Goal: Task Accomplishment & Management: Manage account settings

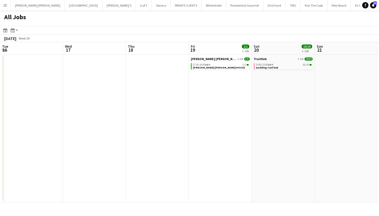
scroll to position [0, 172]
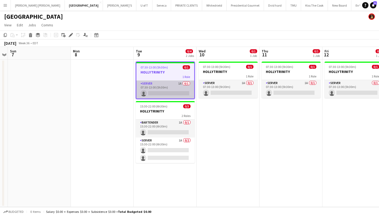
click at [172, 93] on app-card-role "SERVER 1A 0/1 07:30-13:00 (5h30m) single-neutral-actions" at bounding box center [165, 89] width 58 height 18
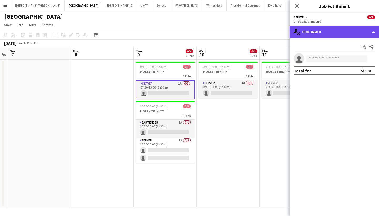
click at [320, 30] on div "single-neutral-actions-check-2 Confirmed" at bounding box center [333, 31] width 89 height 13
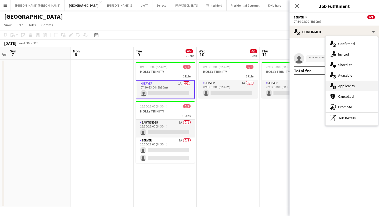
click at [352, 86] on span "Applicants" at bounding box center [346, 85] width 17 height 5
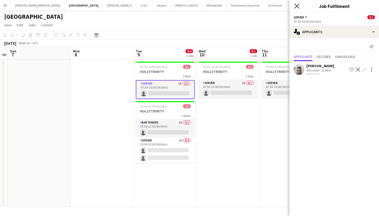
click at [296, 4] on icon "Close pop-in" at bounding box center [296, 5] width 5 height 5
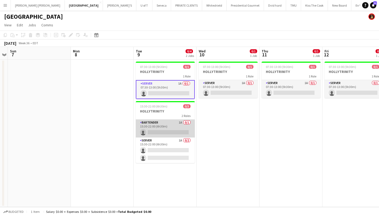
click at [168, 132] on app-card-role "BARTENDER 1A 0/1 15:30-22:00 (6h30m) single-neutral-actions" at bounding box center [165, 128] width 59 height 18
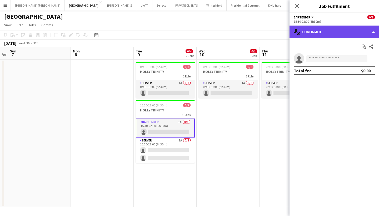
click at [332, 30] on div "single-neutral-actions-check-2 Confirmed" at bounding box center [333, 31] width 89 height 13
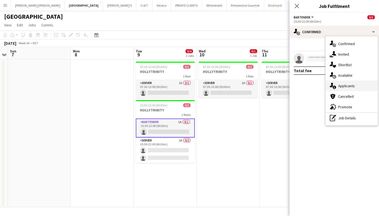
click at [359, 88] on div "single-neutral-actions-information Applicants" at bounding box center [351, 85] width 52 height 11
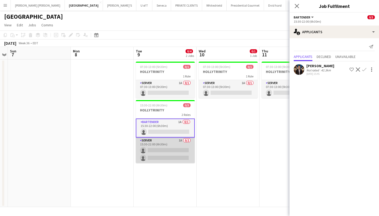
click at [162, 155] on app-card-role "SERVER 1A 0/2 15:30-22:00 (6h30m) single-neutral-actions single-neutral-actions" at bounding box center [165, 149] width 59 height 25
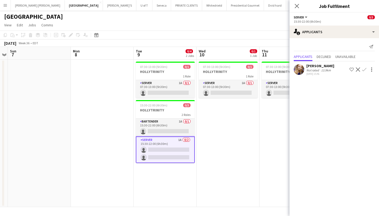
click at [363, 68] on app-icon "Confirm" at bounding box center [364, 69] width 4 height 4
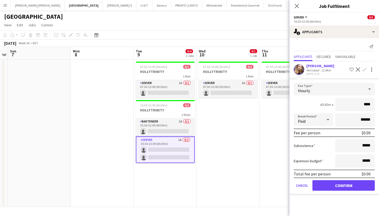
type input "***"
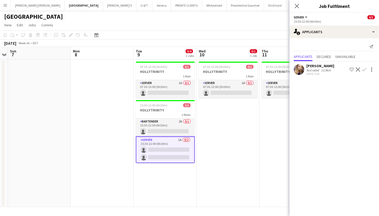
click at [361, 69] on button "Confirm" at bounding box center [364, 69] width 6 height 6
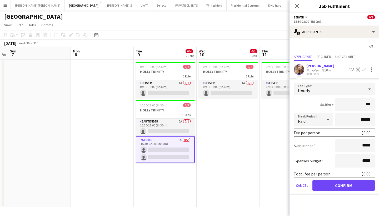
type input "**"
type input "***"
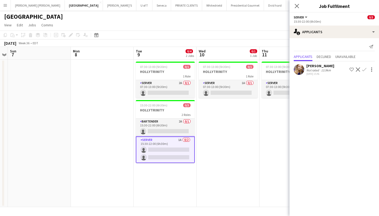
click at [364, 71] on app-icon "Confirm" at bounding box center [364, 69] width 4 height 4
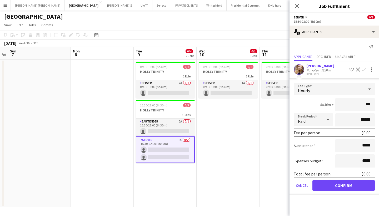
type input "**"
type input "***"
click at [349, 184] on button "Confirm" at bounding box center [343, 185] width 62 height 11
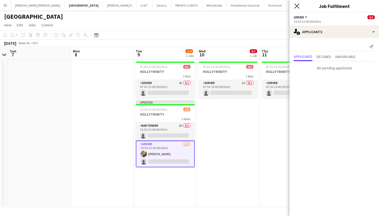
click at [298, 4] on icon "Close pop-in" at bounding box center [296, 5] width 5 height 5
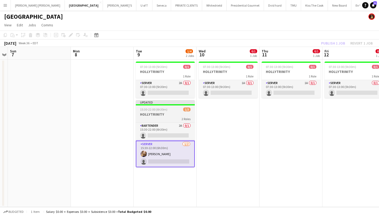
click at [177, 114] on h3 "HOLLYTRINITY" at bounding box center [165, 114] width 59 height 5
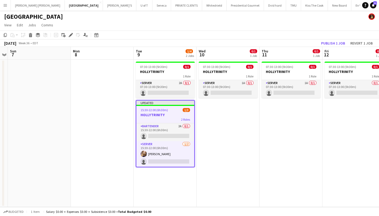
click at [333, 39] on app-toolbar "Copy Paste Paste Command V Paste with crew Command Shift V Paste linked Job Del…" at bounding box center [189, 34] width 379 height 9
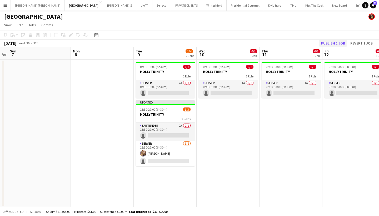
click at [333, 43] on button "Publish 1 job" at bounding box center [333, 43] width 28 height 7
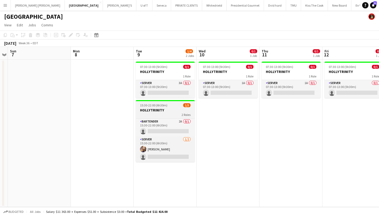
click at [167, 114] on div "2 Roles" at bounding box center [165, 114] width 59 height 4
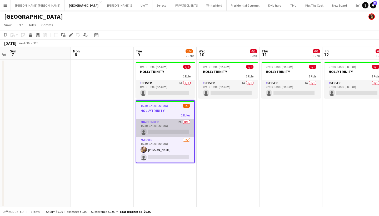
click at [168, 130] on app-card-role "BARTENDER 2A 0/1 15:30-22:00 (6h30m) single-neutral-actions" at bounding box center [165, 128] width 58 height 18
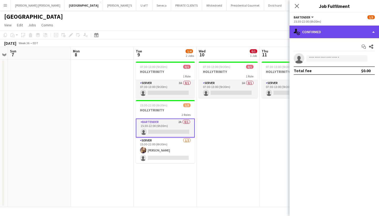
click at [334, 33] on div "single-neutral-actions-check-2 Confirmed" at bounding box center [333, 31] width 89 height 13
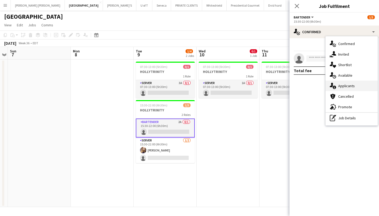
click at [354, 86] on div "single-neutral-actions-information Applicants" at bounding box center [351, 85] width 52 height 11
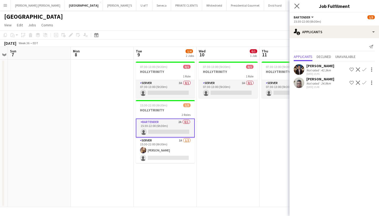
click at [297, 3] on app-icon "Close pop-in" at bounding box center [297, 6] width 8 height 8
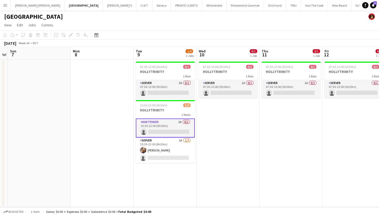
click at [165, 132] on app-card-role "BARTENDER 2A 0/1 15:30-22:00 (6h30m) single-neutral-actions" at bounding box center [165, 127] width 59 height 19
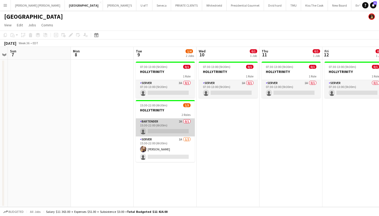
click at [165, 132] on app-card-role "BARTENDER 2A 0/1 15:30-22:00 (6h30m) single-neutral-actions" at bounding box center [165, 127] width 59 height 18
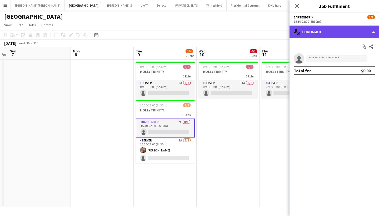
click at [331, 32] on div "single-neutral-actions-check-2 Confirmed" at bounding box center [333, 31] width 89 height 13
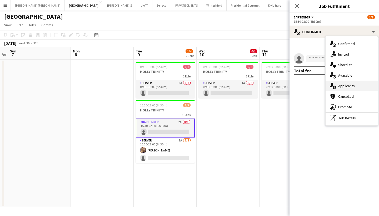
click at [356, 84] on div "single-neutral-actions-information Applicants" at bounding box center [351, 85] width 52 height 11
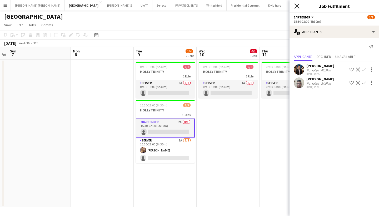
click at [297, 4] on icon "Close pop-in" at bounding box center [296, 5] width 5 height 5
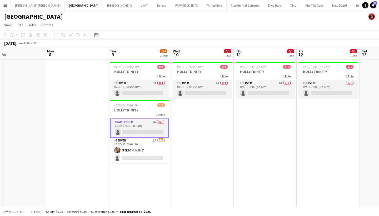
scroll to position [0, 215]
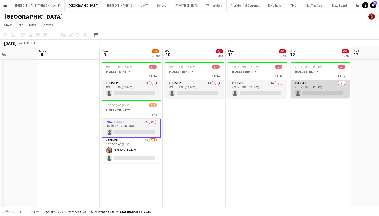
click at [319, 90] on app-card-role "SERVER 0/1 07:30-13:00 (5h30m) single-neutral-actions" at bounding box center [319, 89] width 59 height 18
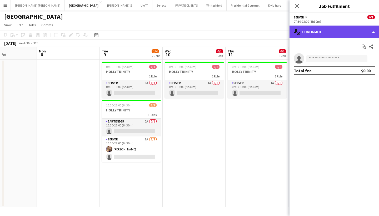
click at [335, 31] on div "single-neutral-actions-check-2 Confirmed" at bounding box center [333, 31] width 89 height 13
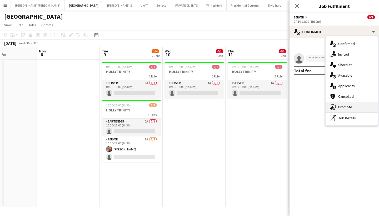
click at [339, 103] on div "advertising-megaphone Promote" at bounding box center [351, 106] width 52 height 11
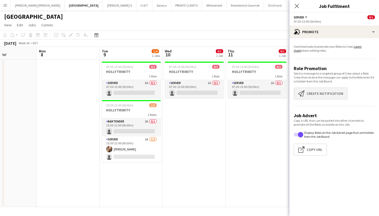
click at [330, 94] on button "Create notification Create notification" at bounding box center [320, 93] width 54 height 12
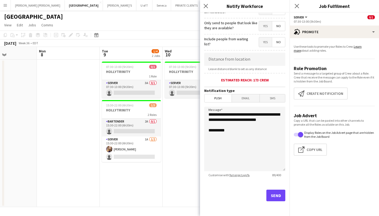
scroll to position [74, 0]
click at [270, 198] on button "Send" at bounding box center [275, 195] width 19 height 12
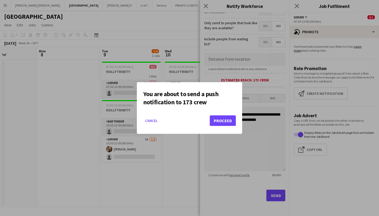
click at [231, 121] on button "Proceed" at bounding box center [223, 120] width 26 height 11
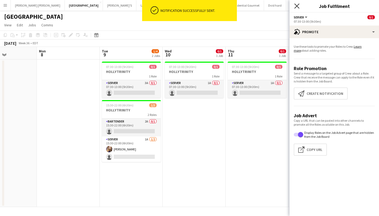
click at [296, 6] on icon at bounding box center [296, 5] width 5 height 5
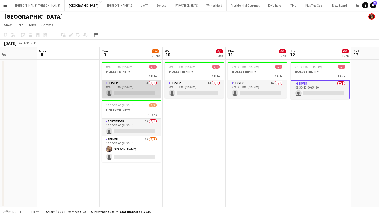
click at [130, 92] on app-card-role "SERVER 3A 0/1 07:30-13:00 (5h30m) single-neutral-actions" at bounding box center [131, 89] width 59 height 18
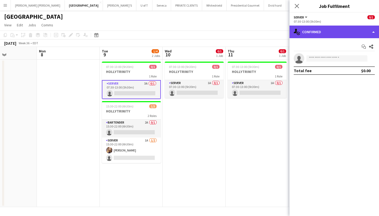
click at [330, 30] on div "single-neutral-actions-check-2 Confirmed" at bounding box center [333, 31] width 89 height 13
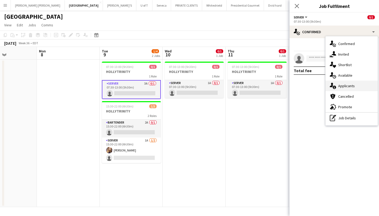
click at [352, 84] on span "Applicants" at bounding box center [346, 85] width 17 height 5
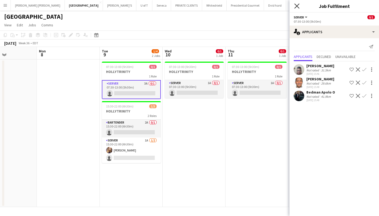
click at [297, 6] on icon "Close pop-in" at bounding box center [296, 5] width 5 height 5
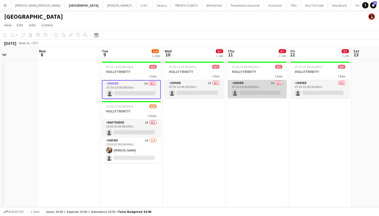
click at [248, 90] on app-card-role "SERVER 1A 0/1 07:30-13:00 (5h30m) single-neutral-actions" at bounding box center [256, 89] width 59 height 18
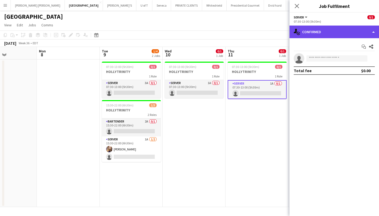
click at [338, 27] on div "single-neutral-actions-check-2 Confirmed" at bounding box center [333, 31] width 89 height 13
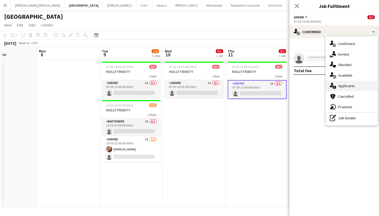
click at [356, 82] on div "single-neutral-actions-information Applicants" at bounding box center [351, 85] width 52 height 11
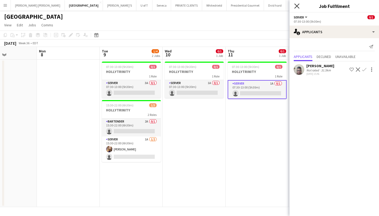
click at [296, 4] on icon "Close pop-in" at bounding box center [296, 5] width 5 height 5
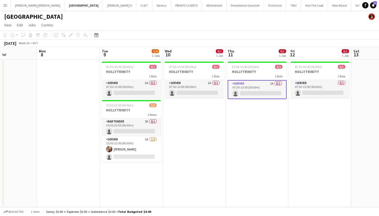
click at [3, 4] on app-icon "Menu" at bounding box center [5, 5] width 4 height 4
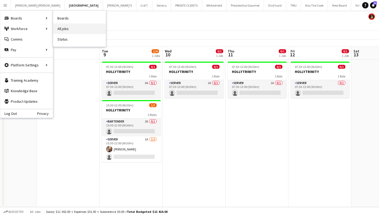
click at [85, 27] on link "All jobs" at bounding box center [79, 28] width 53 height 11
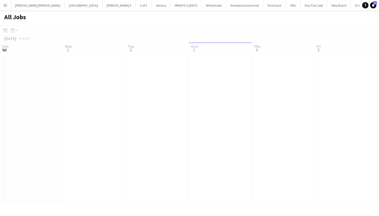
scroll to position [0, 126]
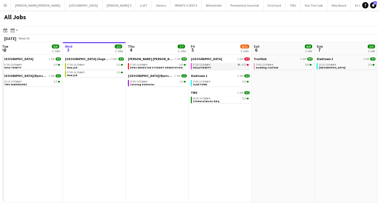
click at [218, 65] on div "07:30-13:00 EDT 4A • 0/3" at bounding box center [221, 64] width 56 height 3
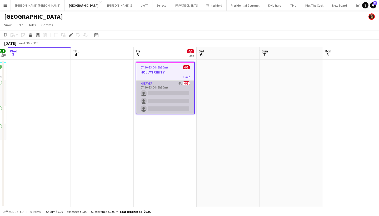
click at [171, 101] on app-card-role "SERVER 4A 0/3 07:30-13:00 (5h30m) single-neutral-actions single-neutral-actions…" at bounding box center [165, 96] width 58 height 33
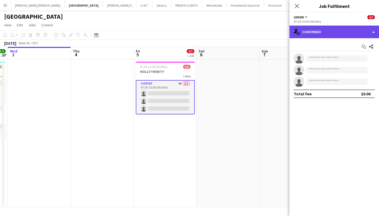
click at [329, 32] on div "single-neutral-actions-check-2 Confirmed" at bounding box center [333, 31] width 89 height 13
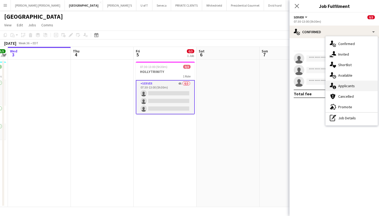
click at [352, 84] on span "Applicants" at bounding box center [346, 85] width 17 height 5
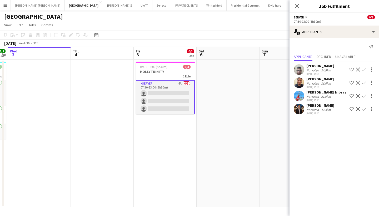
click at [363, 67] on app-icon "Confirm" at bounding box center [364, 69] width 4 height 4
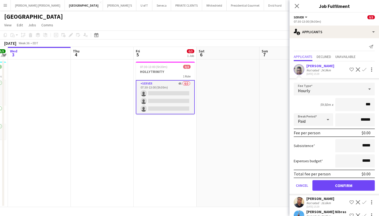
type input "**"
type input "***"
click at [332, 188] on button "Confirm" at bounding box center [343, 185] width 62 height 11
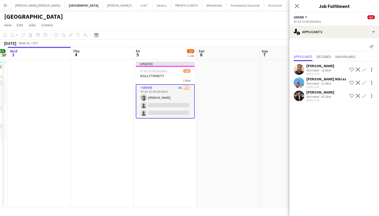
click at [364, 84] on app-icon "Confirm" at bounding box center [364, 82] width 4 height 4
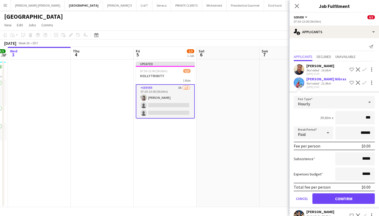
type input "**"
type input "***"
click at [336, 195] on button "Confirm" at bounding box center [343, 198] width 62 height 11
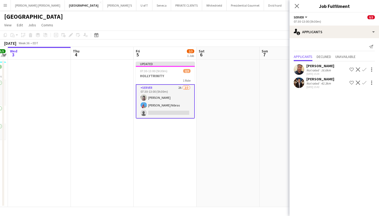
click at [365, 65] on div "Danny Garrido Not rated 16.6km 03-09-2025 15:39 Shortlist crew Decline Confirm" at bounding box center [333, 69] width 89 height 12
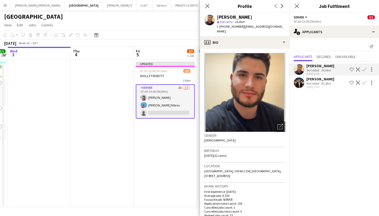
click at [365, 70] on app-icon "Confirm" at bounding box center [364, 69] width 4 height 4
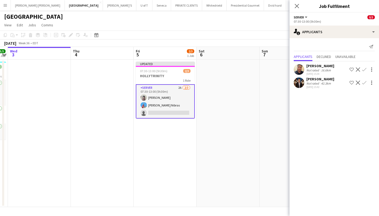
click at [365, 70] on app-icon "Confirm" at bounding box center [364, 69] width 4 height 4
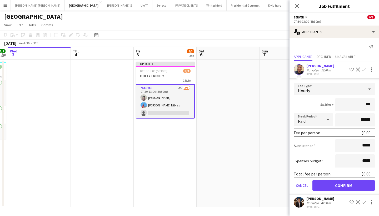
type input "**"
type input "***"
click at [324, 189] on button "Confirm" at bounding box center [343, 185] width 62 height 11
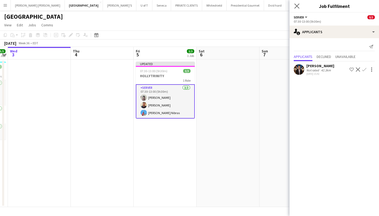
click at [299, 6] on app-icon "Close pop-in" at bounding box center [297, 6] width 8 height 8
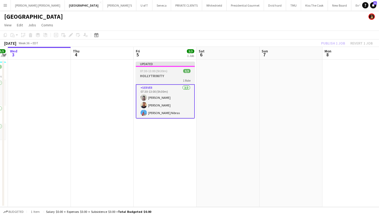
click at [170, 73] on app-job-card "Updated 07:30-13:00 (5h30m) 3/3 HOLLYTRINITY 1 Role SERVER 3/3 07:30-13:00 (5h3…" at bounding box center [165, 90] width 59 height 57
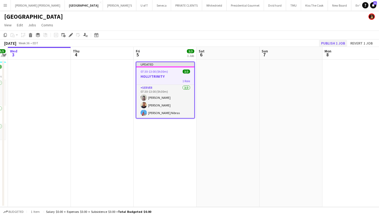
click at [336, 40] on button "Publish 1 job" at bounding box center [333, 43] width 28 height 7
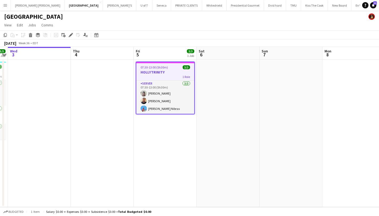
click at [7, 6] on button "Menu" at bounding box center [5, 5] width 11 height 11
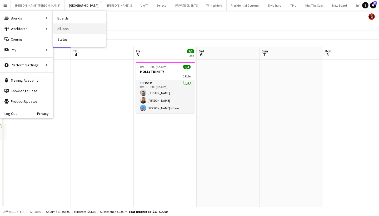
click at [65, 28] on link "All jobs" at bounding box center [79, 28] width 53 height 11
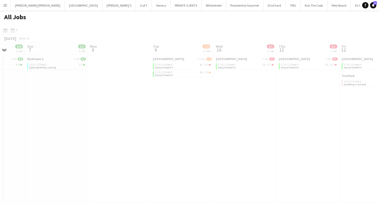
scroll to position [0, 166]
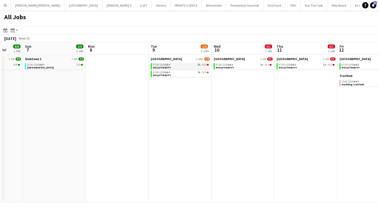
click at [185, 65] on div "07:30-13:00 EDT 3A • 0/1" at bounding box center [181, 64] width 56 height 3
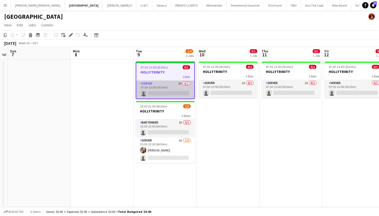
click at [165, 93] on app-card-role "SERVER 2A 0/1 07:30-13:00 (5h30m) single-neutral-actions" at bounding box center [165, 89] width 58 height 18
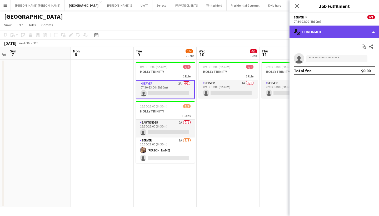
click at [338, 31] on div "single-neutral-actions-check-2 Confirmed" at bounding box center [333, 31] width 89 height 13
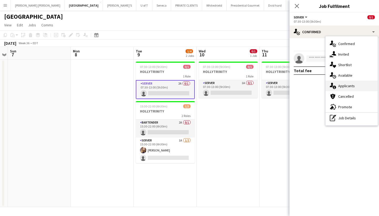
click at [350, 87] on span "Applicants" at bounding box center [346, 85] width 17 height 5
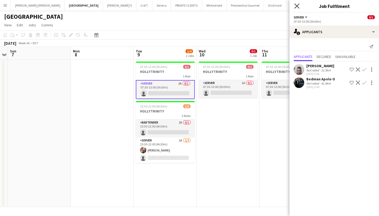
click at [296, 5] on icon "Close pop-in" at bounding box center [296, 5] width 5 height 5
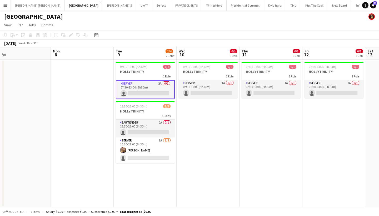
scroll to position [0, 208]
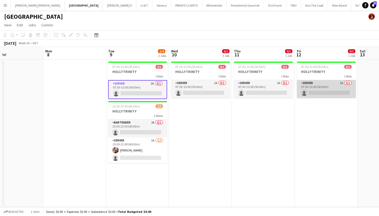
click at [330, 91] on app-card-role "SERVER 1A 0/1 07:30-13:00 (5h30m) single-neutral-actions" at bounding box center [326, 89] width 59 height 18
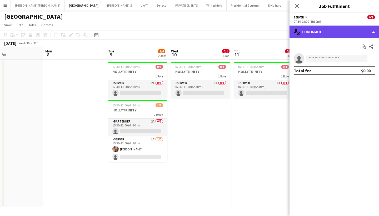
click at [340, 27] on div "single-neutral-actions-check-2 Confirmed" at bounding box center [333, 31] width 89 height 13
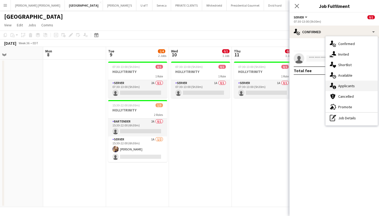
click at [360, 83] on div "single-neutral-actions-information Applicants" at bounding box center [351, 85] width 52 height 11
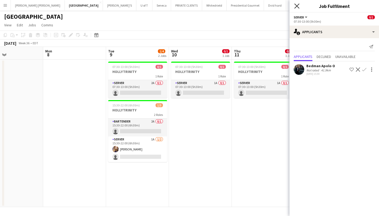
click at [297, 5] on icon at bounding box center [296, 5] width 5 height 5
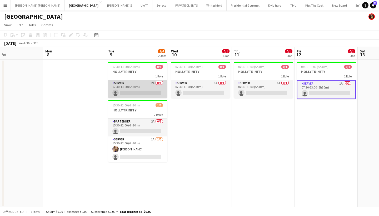
click at [130, 93] on app-card-role "SERVER 2A 0/1 07:30-13:00 (5h30m) single-neutral-actions" at bounding box center [137, 89] width 59 height 18
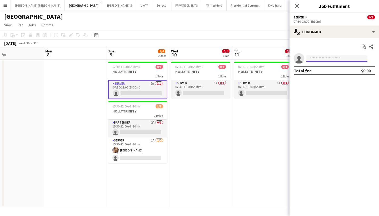
click at [317, 57] on input at bounding box center [336, 58] width 61 height 6
type input "******"
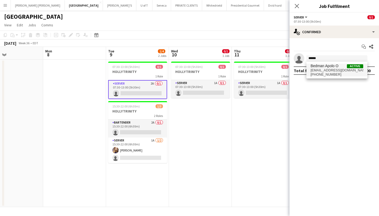
click at [322, 70] on span "bdmnnapolo@gmail.com" at bounding box center [336, 70] width 53 height 4
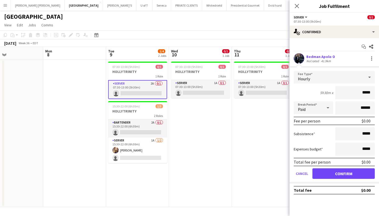
click at [363, 93] on input "*****" at bounding box center [354, 92] width 39 height 13
type input "******"
click at [335, 174] on button "Confirm" at bounding box center [343, 173] width 62 height 11
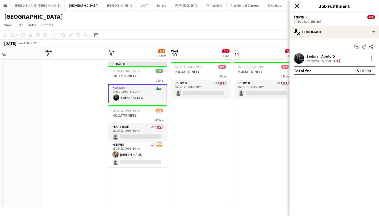
click at [297, 5] on icon "Close pop-in" at bounding box center [296, 5] width 5 height 5
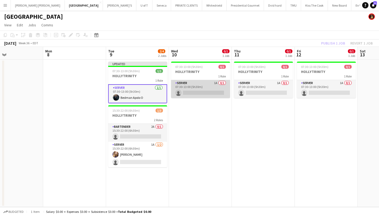
click at [194, 94] on app-card-role "SERVER 1A 0/1 07:30-13:00 (5h30m) single-neutral-actions" at bounding box center [200, 89] width 59 height 18
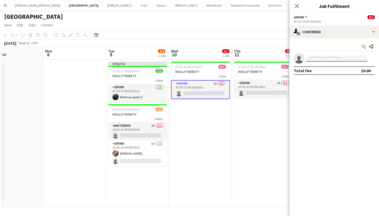
click at [317, 56] on input at bounding box center [336, 58] width 61 height 6
type input "*****"
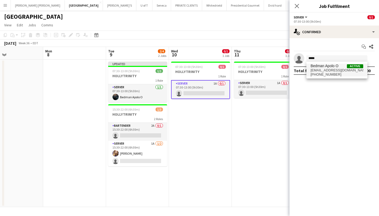
click at [322, 70] on span "bdmnnapolo@gmail.com" at bounding box center [336, 70] width 53 height 4
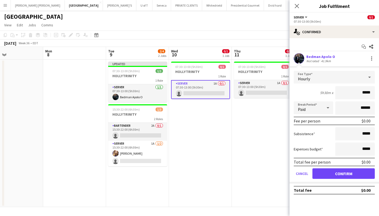
click at [362, 93] on input "*****" at bounding box center [354, 92] width 39 height 13
type input "******"
click at [333, 173] on button "Confirm" at bounding box center [343, 173] width 62 height 11
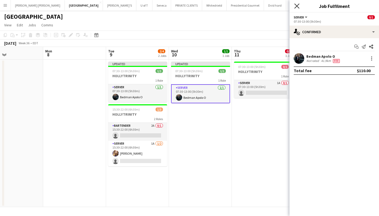
click at [296, 5] on icon "Close pop-in" at bounding box center [296, 5] width 5 height 5
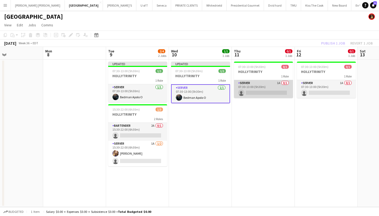
click at [257, 91] on app-card-role "SERVER 1A 0/1 07:30-13:00 (5h30m) single-neutral-actions" at bounding box center [263, 89] width 59 height 18
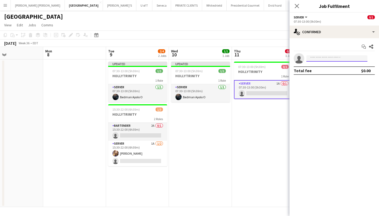
click at [314, 59] on input at bounding box center [336, 58] width 61 height 6
type input "*****"
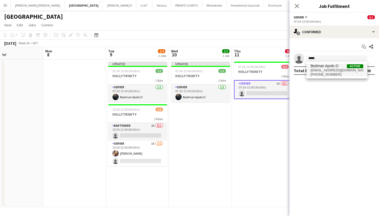
click at [321, 65] on span "Bedman Apolo O" at bounding box center [324, 66] width 28 height 4
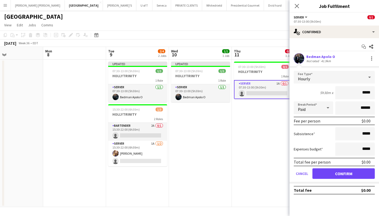
click at [362, 92] on input "*****" at bounding box center [354, 92] width 39 height 13
type input "******"
click at [338, 177] on button "Confirm" at bounding box center [343, 173] width 62 height 11
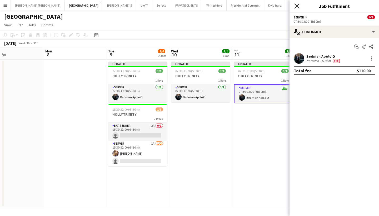
click at [295, 4] on icon "Close pop-in" at bounding box center [296, 5] width 5 height 5
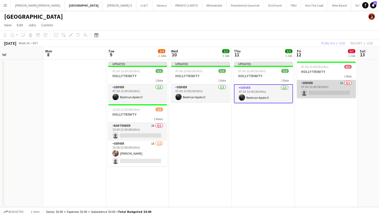
click at [316, 93] on app-card-role "SERVER 1A 0/1 07:30-13:00 (5h30m) single-neutral-actions" at bounding box center [326, 89] width 59 height 18
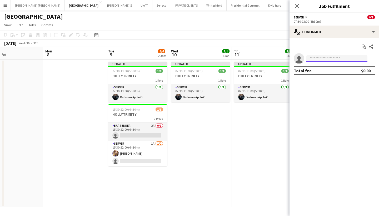
click at [326, 58] on input at bounding box center [336, 58] width 61 height 6
type input "******"
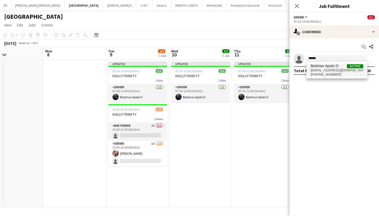
click at [322, 69] on span "bdmnnapolo@gmail.com" at bounding box center [336, 70] width 53 height 4
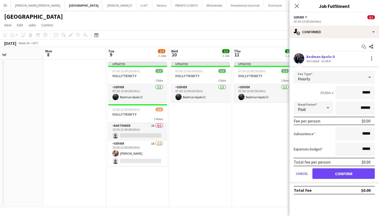
click at [363, 93] on input "*****" at bounding box center [354, 92] width 39 height 13
type input "******"
click at [338, 175] on button "Confirm" at bounding box center [343, 173] width 62 height 11
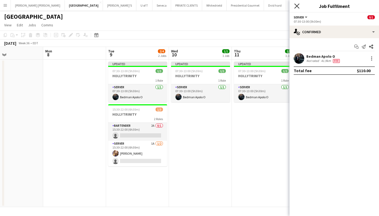
click at [297, 5] on icon at bounding box center [296, 5] width 5 height 5
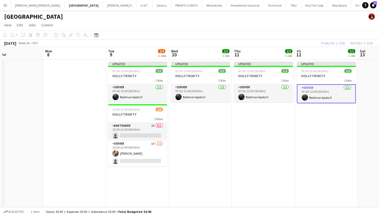
click at [296, 64] on app-date-cell "Updated 07:30-13:00 (5h30m) 1/1 HOLLYTRINITY 1 Role SERVER 1/1 07:30-13:00 (5h3…" at bounding box center [325, 132] width 63 height 147
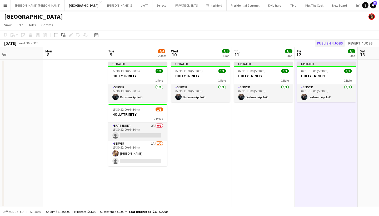
click at [334, 42] on button "Publish 4 jobs" at bounding box center [329, 43] width 30 height 7
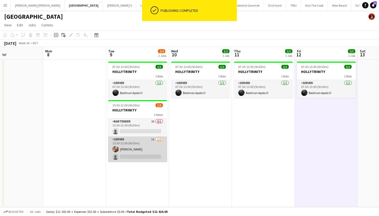
click at [126, 158] on app-card-role "SERVER 1A 1/2 15:30-22:00 (6h30m) Alina Caza single-neutral-actions" at bounding box center [137, 148] width 59 height 25
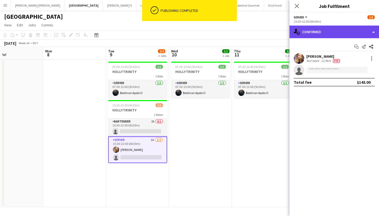
click at [334, 32] on div "single-neutral-actions-check-2 Confirmed" at bounding box center [333, 31] width 89 height 13
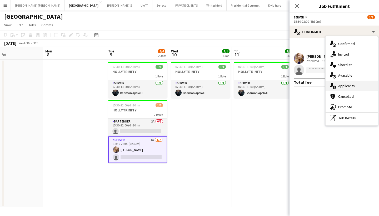
click at [353, 84] on span "Applicants" at bounding box center [346, 85] width 17 height 5
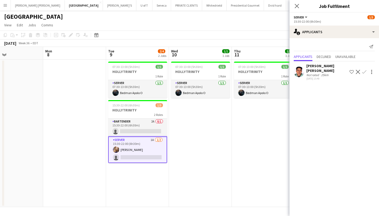
click at [132, 157] on app-card-role "SERVER 1A 1/2 15:30-22:00 (6h30m) Alina Caza single-neutral-actions" at bounding box center [137, 149] width 59 height 27
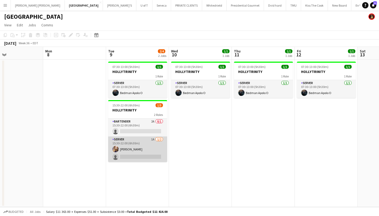
click at [132, 157] on app-card-role "SERVER 1A 1/2 15:30-22:00 (6h30m) Alina Caza single-neutral-actions" at bounding box center [137, 148] width 59 height 25
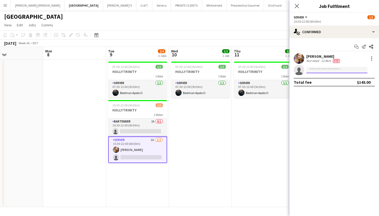
click at [323, 69] on input at bounding box center [336, 70] width 61 height 6
type input "******"
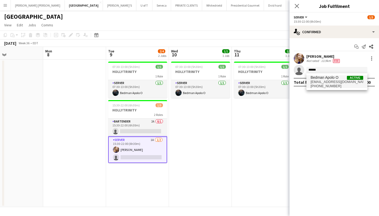
click at [324, 80] on span "bdmnnapolo@gmail.com" at bounding box center [336, 82] width 53 height 4
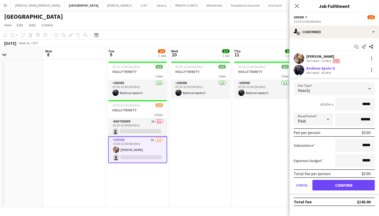
click at [363, 105] on input "*****" at bounding box center [354, 104] width 39 height 13
type input "******"
click at [345, 184] on button "Confirm" at bounding box center [343, 185] width 62 height 11
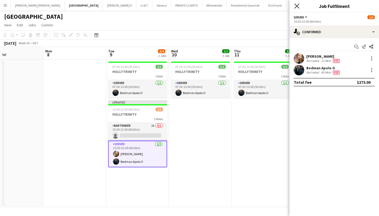
click at [295, 4] on icon "Close pop-in" at bounding box center [296, 5] width 5 height 5
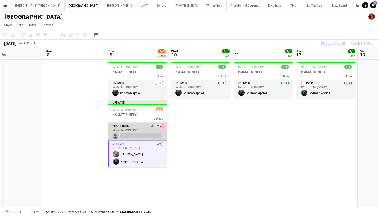
click at [131, 133] on app-card-role "BARTENDER 2A 0/1 15:30-22:00 (6h30m) single-neutral-actions" at bounding box center [137, 131] width 59 height 18
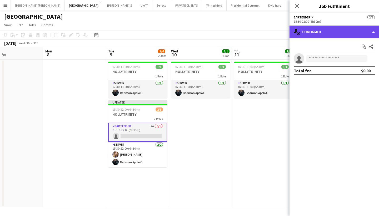
click at [335, 30] on div "single-neutral-actions-check-2 Confirmed" at bounding box center [333, 31] width 89 height 13
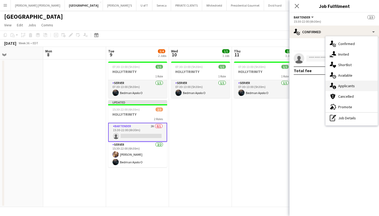
click at [342, 87] on span "Applicants" at bounding box center [346, 85] width 17 height 5
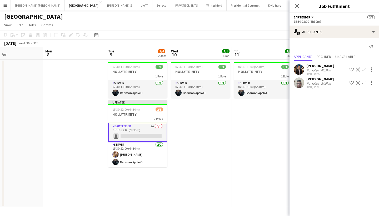
click at [365, 81] on app-icon "Confirm" at bounding box center [364, 82] width 4 height 4
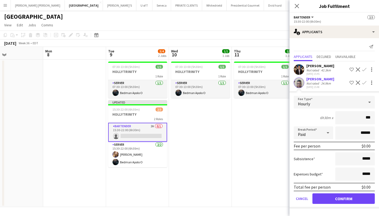
type input "**"
type input "***"
click at [328, 200] on button "Confirm" at bounding box center [343, 198] width 62 height 11
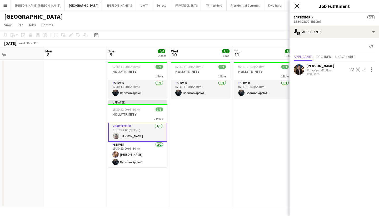
click at [297, 7] on icon at bounding box center [296, 5] width 5 height 5
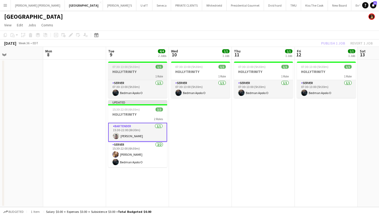
click at [134, 71] on h3 "HOLLYTRINITY" at bounding box center [137, 71] width 59 height 5
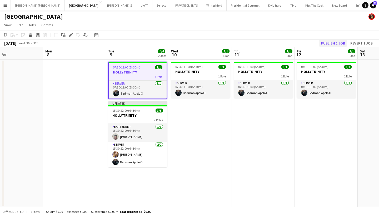
click at [333, 42] on button "Publish 1 job" at bounding box center [333, 43] width 28 height 7
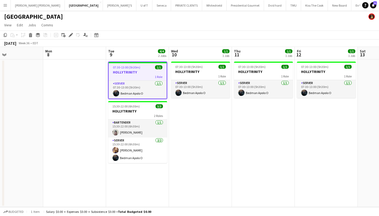
click at [6, 6] on app-icon "Menu" at bounding box center [5, 5] width 4 height 4
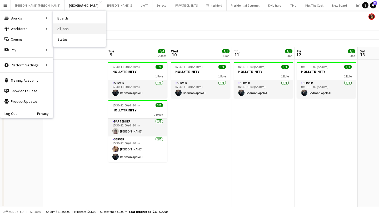
click at [76, 33] on link "All jobs" at bounding box center [79, 28] width 53 height 11
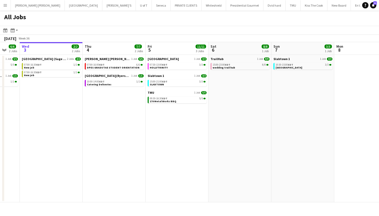
scroll to position [0, 170]
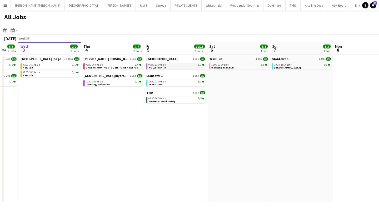
click at [166, 63] on div "07:30-13:00 EDT 3/3" at bounding box center [176, 64] width 56 height 3
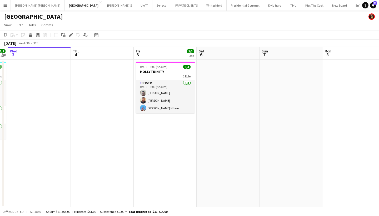
click at [4, 4] on app-icon "Menu" at bounding box center [5, 5] width 4 height 4
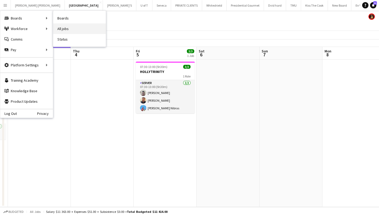
click at [72, 26] on link "All jobs" at bounding box center [79, 28] width 53 height 11
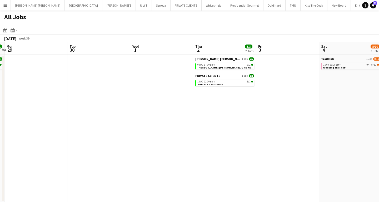
scroll to position [0, 248]
click at [222, 68] on span "[PERSON_NAME] [PERSON_NAME]. ONE HEALTH ISI TRI" at bounding box center [230, 67] width 68 height 3
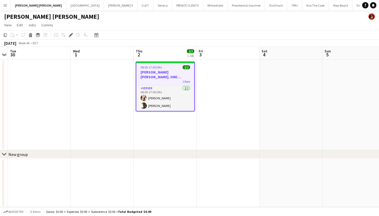
click at [173, 70] on h3 "[PERSON_NAME] [PERSON_NAME]. ONE HEALTH ISI TRI" at bounding box center [165, 74] width 58 height 9
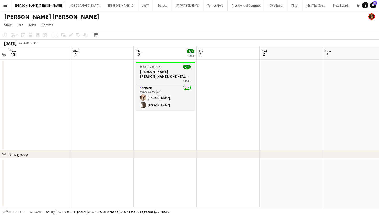
click at [173, 70] on h3 "[PERSON_NAME] [PERSON_NAME]. ONE HEALTH ISI TRI" at bounding box center [165, 73] width 59 height 9
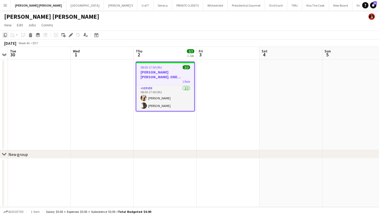
click at [4, 35] on icon at bounding box center [5, 35] width 3 height 4
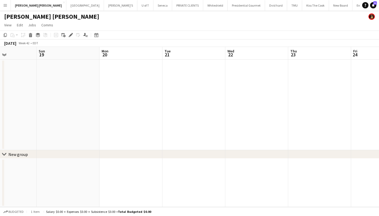
scroll to position [0, 217]
click at [256, 95] on app-date-cell at bounding box center [254, 104] width 63 height 90
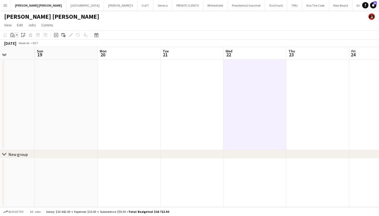
click at [12, 35] on icon "Paste" at bounding box center [13, 35] width 4 height 4
click at [34, 54] on link "Paste with crew Command Shift V" at bounding box center [35, 54] width 42 height 5
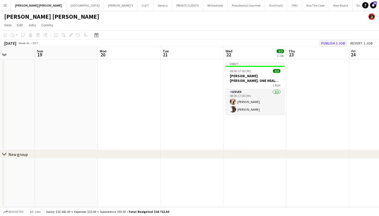
click at [326, 43] on button "Publish 1 job" at bounding box center [333, 43] width 28 height 7
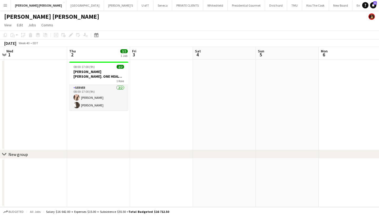
scroll to position [0, 108]
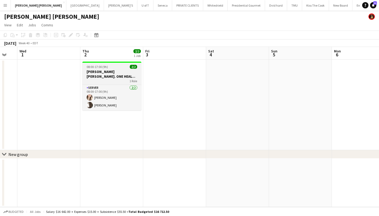
click at [123, 67] on div "08:00-17:00 (9h) 2/2" at bounding box center [111, 67] width 59 height 4
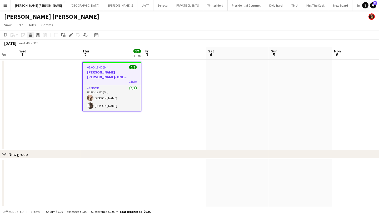
click at [30, 34] on icon at bounding box center [30, 35] width 3 height 3
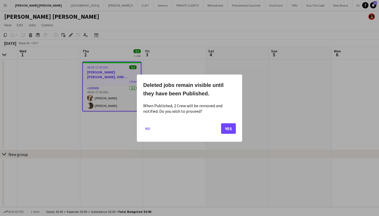
click at [229, 126] on button "Yes" at bounding box center [228, 128] width 15 height 11
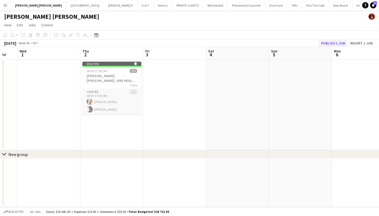
click at [336, 42] on button "Publish 1 job" at bounding box center [333, 43] width 28 height 7
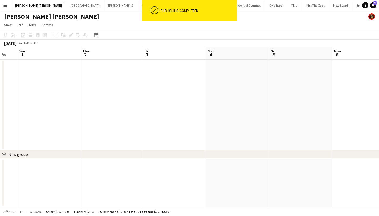
click at [336, 42] on div "[DATE] Week 40 • EDT" at bounding box center [189, 42] width 379 height 7
